Goal: Feedback & Contribution: Submit feedback/report problem

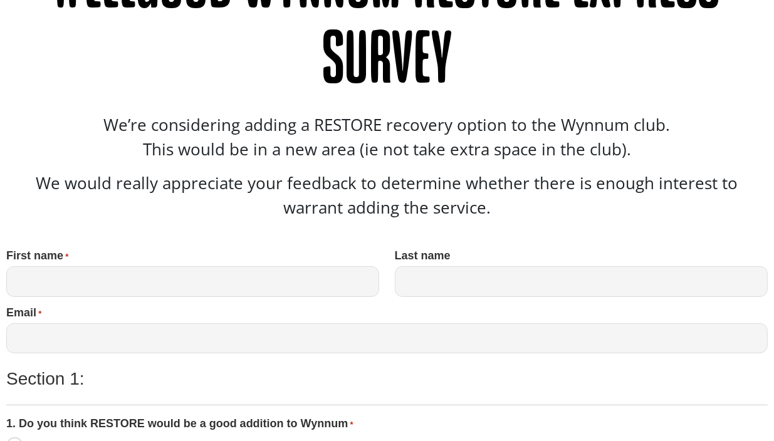
scroll to position [251, 0]
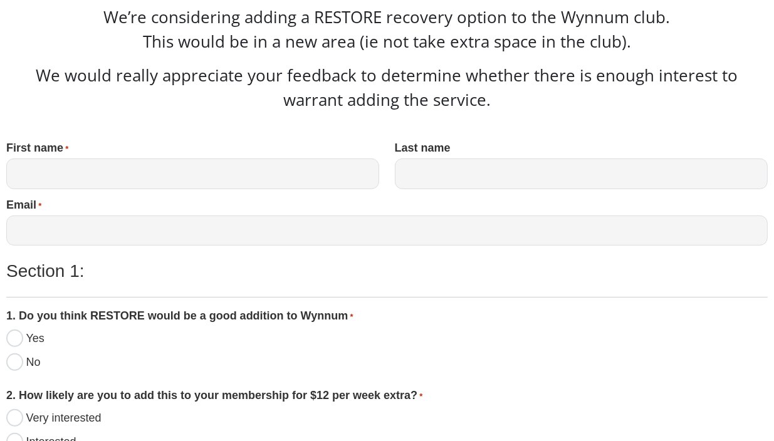
click at [164, 180] on input "First name *" at bounding box center [192, 174] width 373 height 31
type input "[PERSON_NAME]"
type input "Brimson"
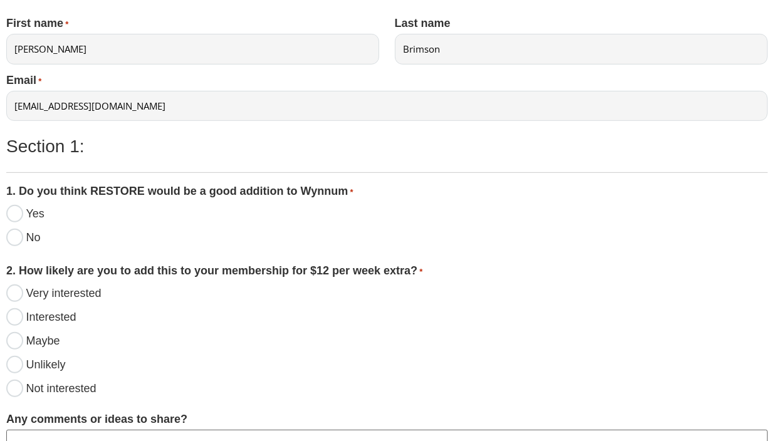
scroll to position [376, 0]
click at [144, 105] on input "[EMAIL_ADDRESS][DOMAIN_NAME]" at bounding box center [386, 105] width 761 height 31
type input "[EMAIL_ADDRESS][DOMAIN_NAME]"
click at [14, 212] on input "Yes" at bounding box center [14, 213] width 17 height 18
radio input "true"
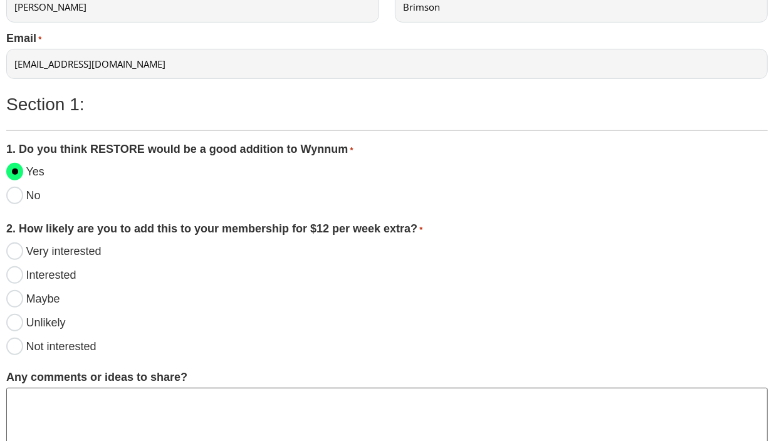
scroll to position [439, 0]
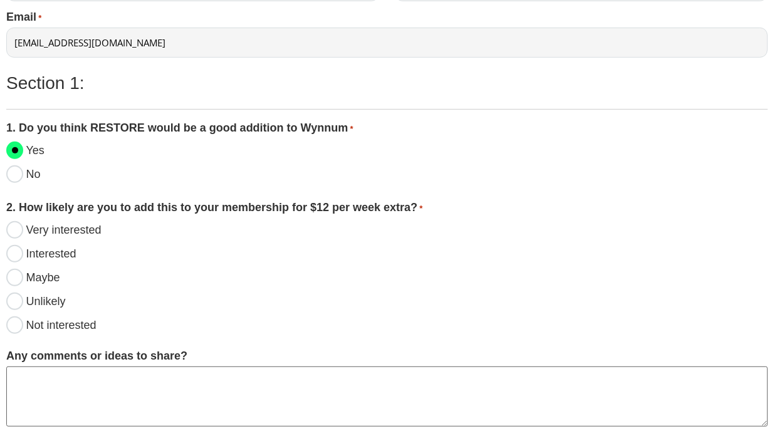
click at [11, 278] on input "Maybe" at bounding box center [14, 278] width 17 height 18
radio input "true"
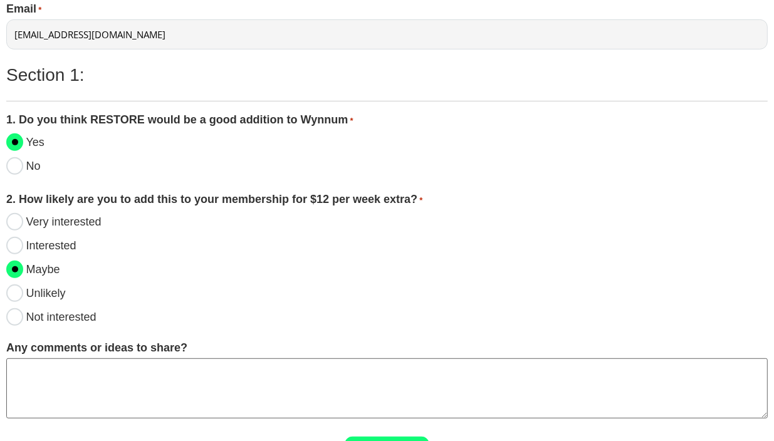
scroll to position [530, 0]
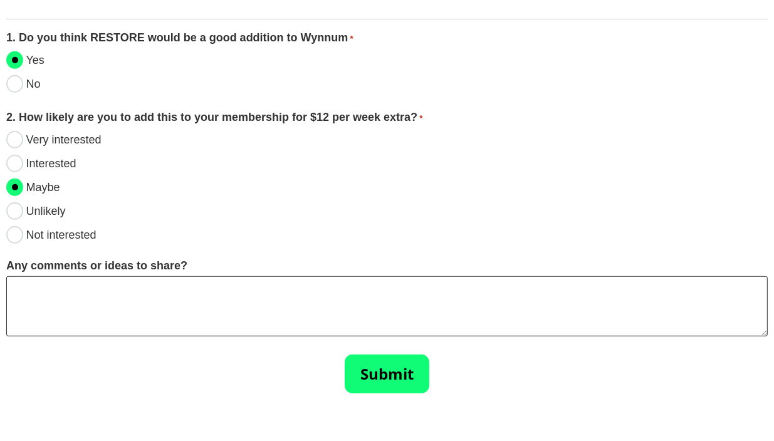
click at [95, 300] on textarea "Any comments or ideas to share?" at bounding box center [386, 306] width 761 height 60
click at [385, 367] on input "Submit" at bounding box center [387, 374] width 85 height 39
